Goal: Task Accomplishment & Management: Manage account settings

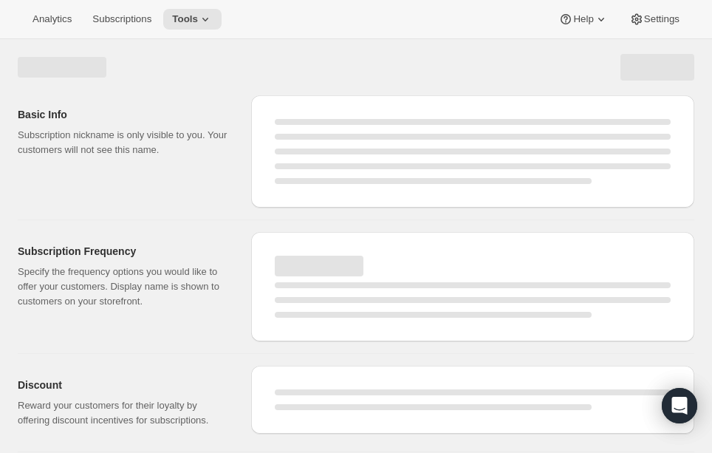
select select "WEEK"
select select "MONTH"
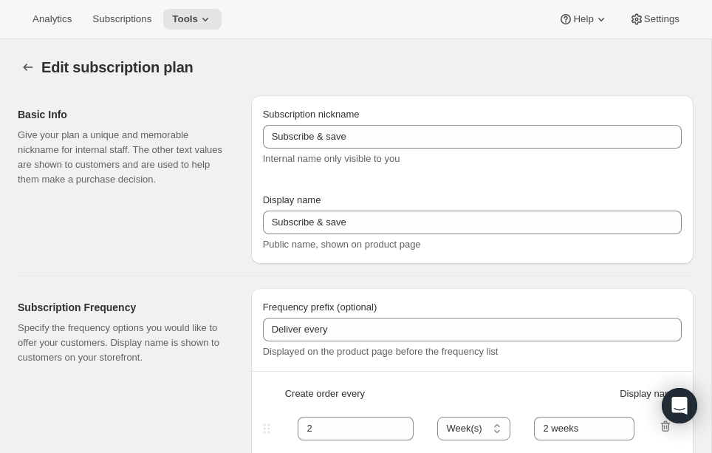
type input "OVIS 12-Month Subscription"
type input "1"
select select "MONTH"
type input "1 month"
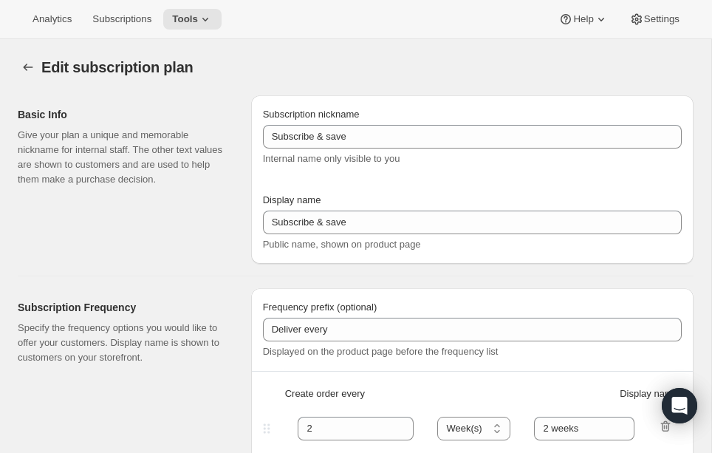
checkbox input "true"
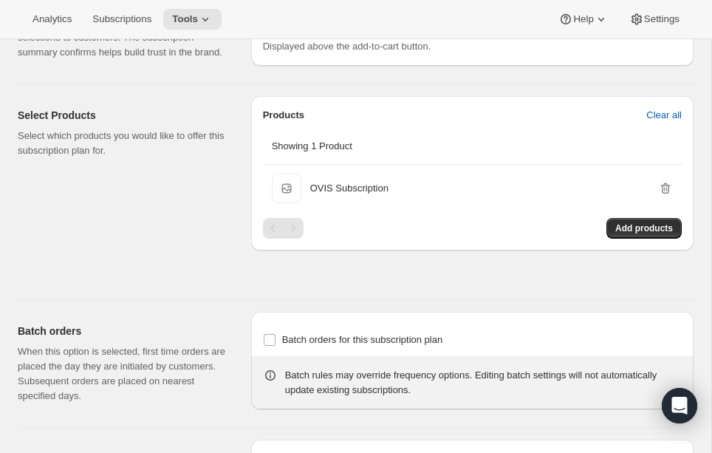
scroll to position [960, 0]
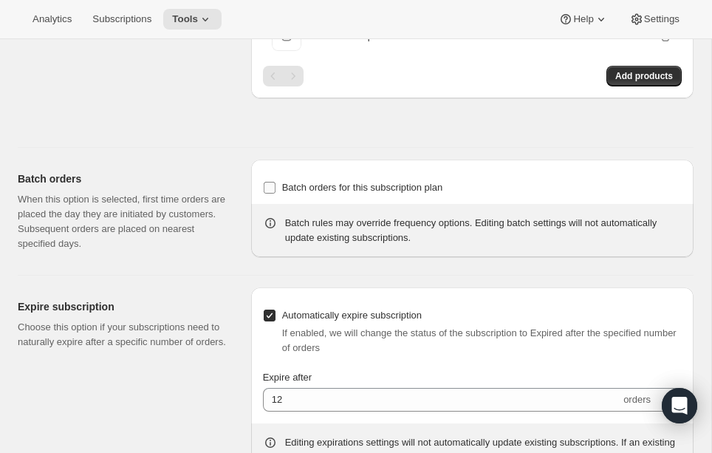
click at [267, 194] on input "Batch orders for this subscription plan" at bounding box center [270, 188] width 12 height 12
checkbox input "true"
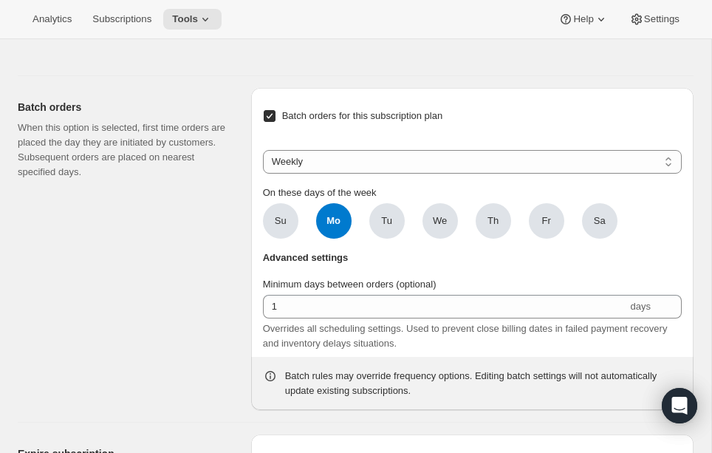
scroll to position [1035, 0]
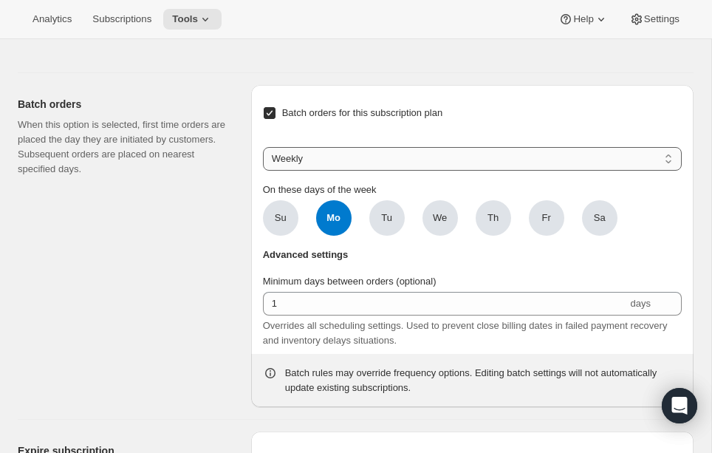
click at [343, 171] on select "Weekly Monthly Yearly" at bounding box center [472, 159] width 419 height 24
select select "MONTHDAY"
click at [263, 161] on select "Weekly Monthly Yearly" at bounding box center [472, 159] width 419 height 24
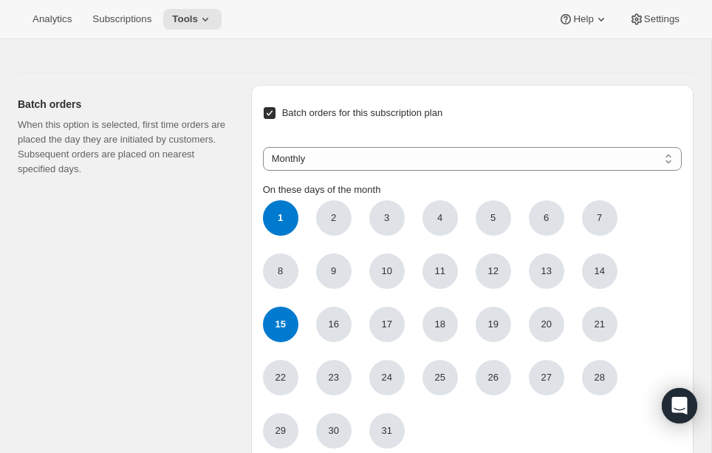
click at [269, 335] on span "15" at bounding box center [280, 324] width 35 height 35
click input "15" at bounding box center [0, 0] width 0 height 0
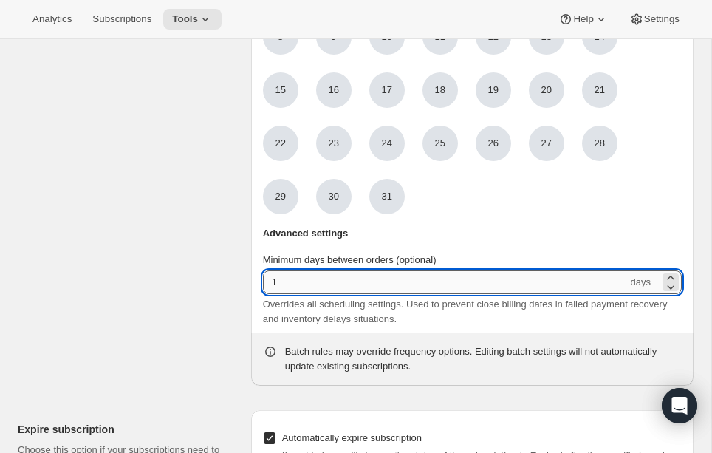
click at [283, 291] on input "1" at bounding box center [445, 282] width 365 height 24
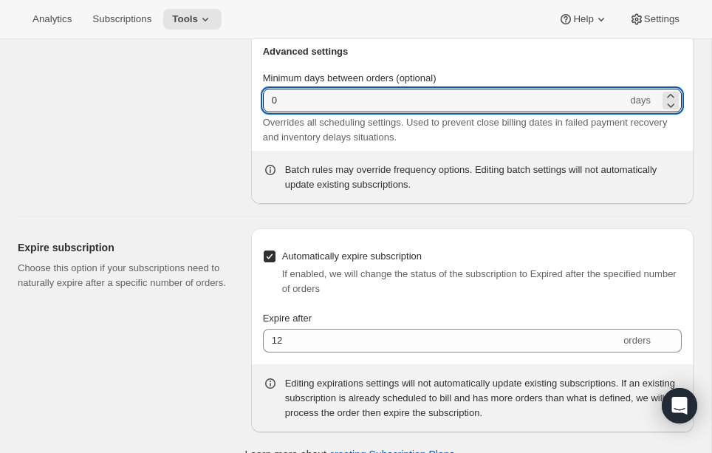
scroll to position [1489, 0]
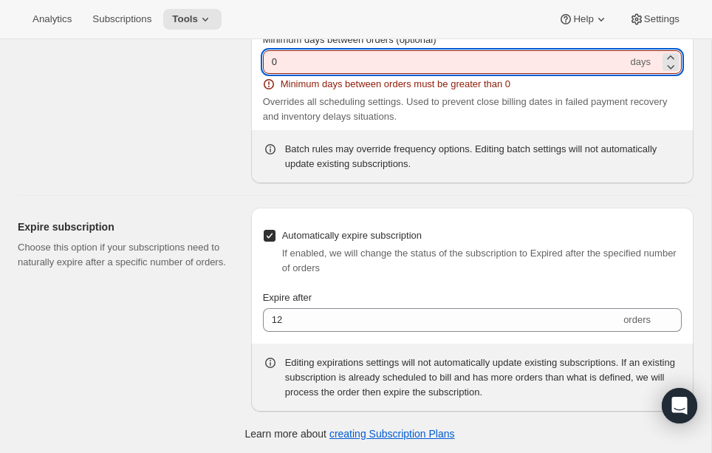
click at [308, 74] on input "0" at bounding box center [445, 62] width 365 height 24
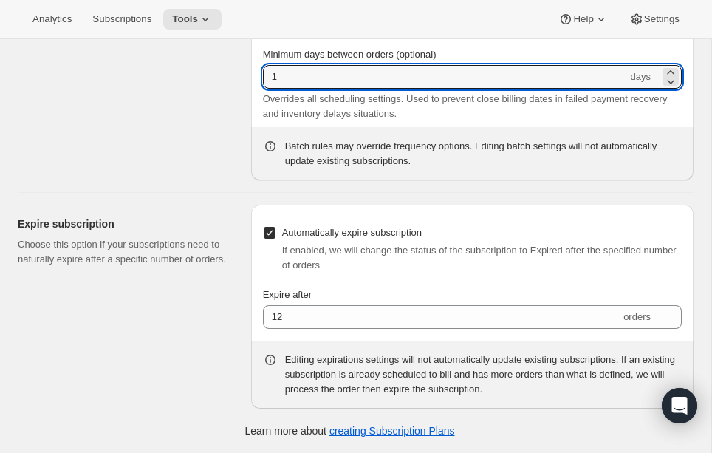
type input "1"
drag, startPoint x: 168, startPoint y: 128, endPoint x: 210, endPoint y: 110, distance: 45.0
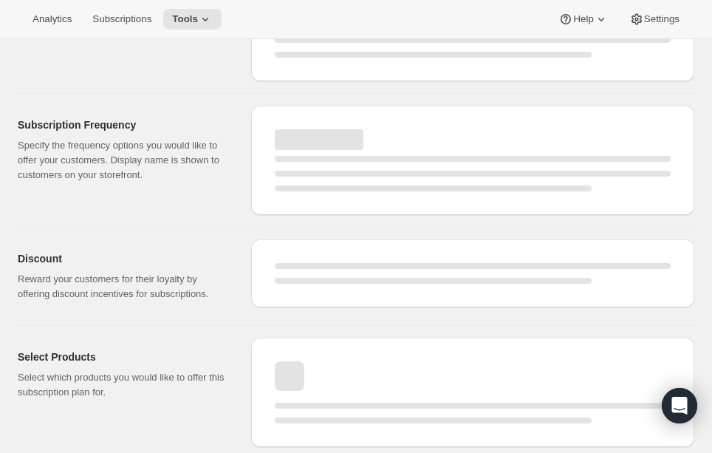
select select "MONTH"
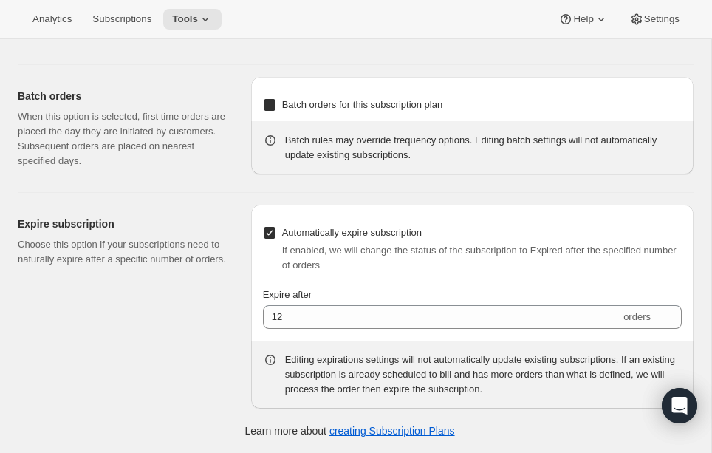
checkbox input "true"
select select "MONTHDAY"
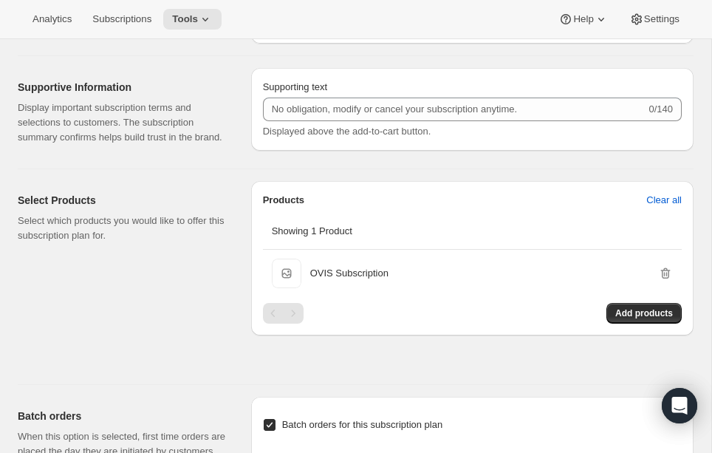
scroll to position [0, 0]
